Goal: Check status

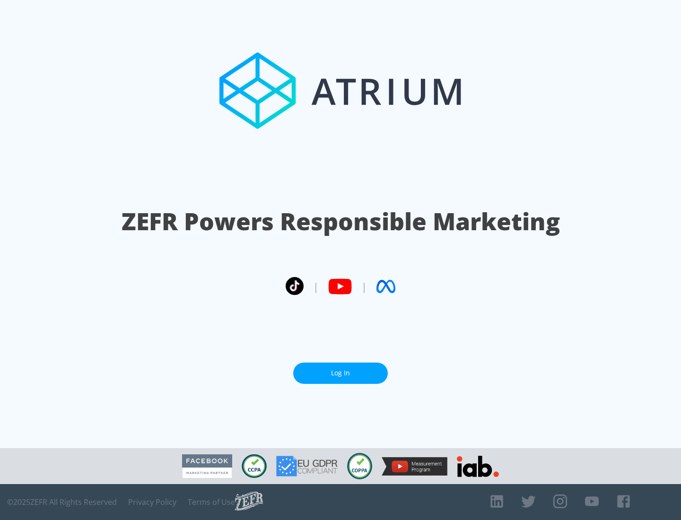
click at [340, 373] on link "Log In" at bounding box center [340, 372] width 95 height 21
